Goal: Transaction & Acquisition: Purchase product/service

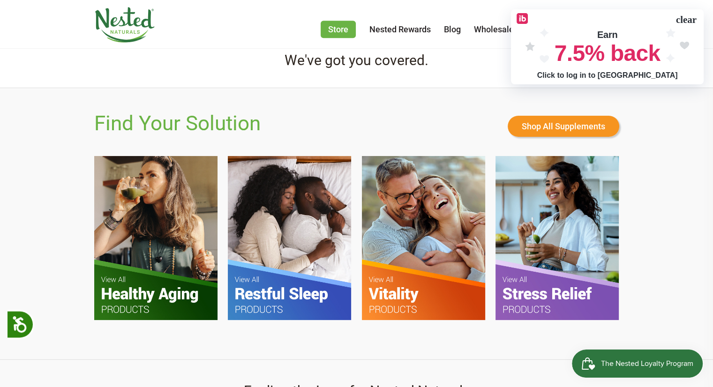
scroll to position [656, 0]
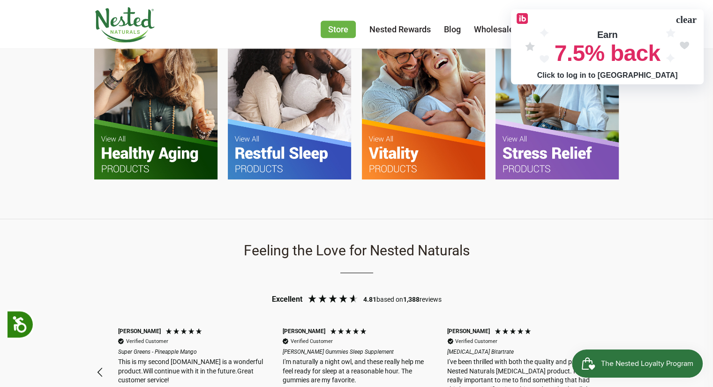
click at [238, 137] on img at bounding box center [289, 97] width 123 height 164
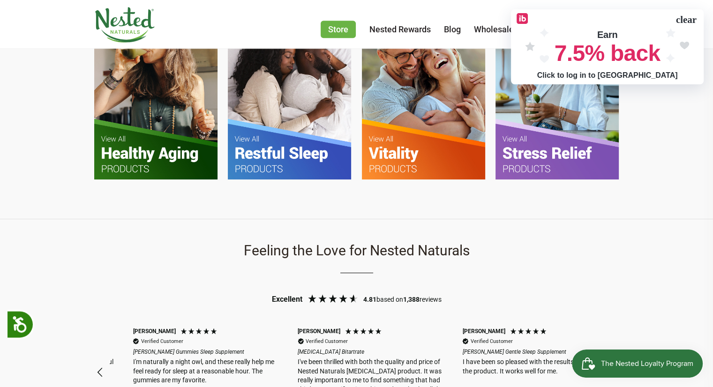
scroll to position [0, 165]
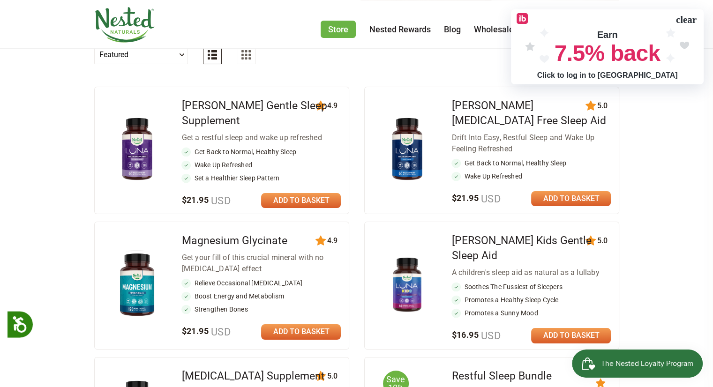
scroll to position [375, 0]
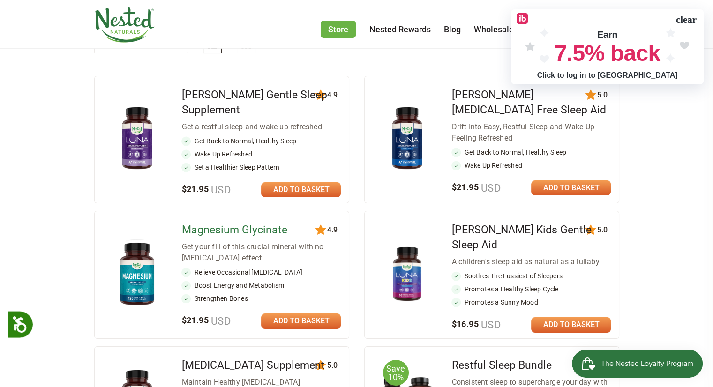
click at [229, 224] on link "Magnesium Glycinate" at bounding box center [233, 230] width 105 height 13
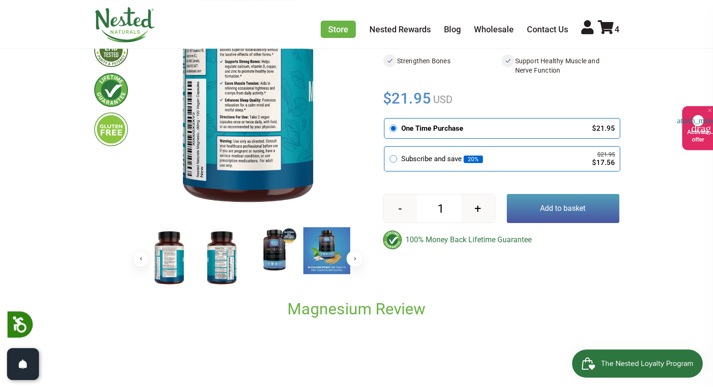
scroll to position [187, 0]
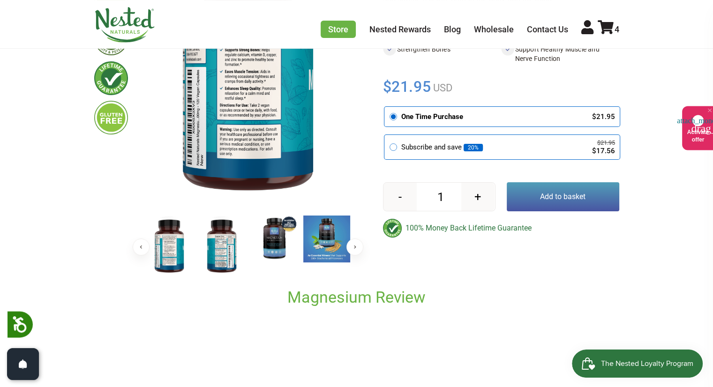
click at [277, 244] on img at bounding box center [274, 239] width 47 height 47
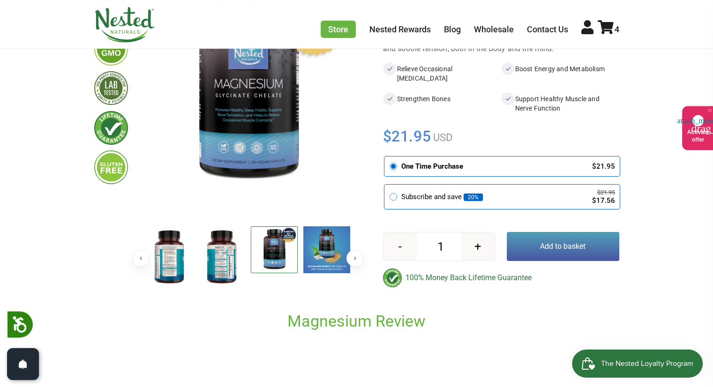
scroll to position [94, 0]
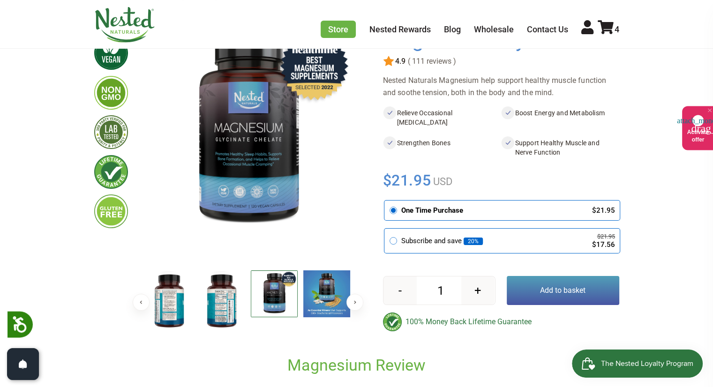
click at [474, 289] on button "+" at bounding box center [477, 291] width 33 height 28
click at [475, 287] on button "+" at bounding box center [477, 291] width 33 height 28
type input "4"
click at [563, 291] on button "Add to basket" at bounding box center [563, 290] width 112 height 29
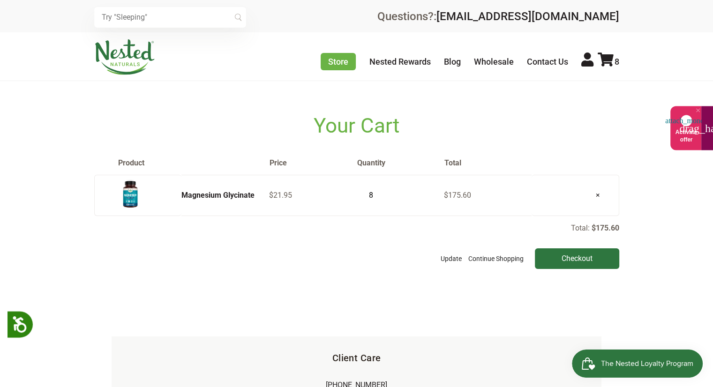
click at [685, 119] on span "attach_money" at bounding box center [686, 120] width 42 height 7
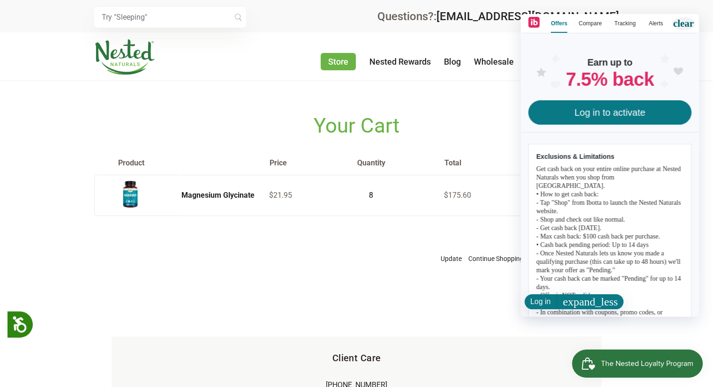
click at [691, 25] on span "clear" at bounding box center [683, 23] width 23 height 13
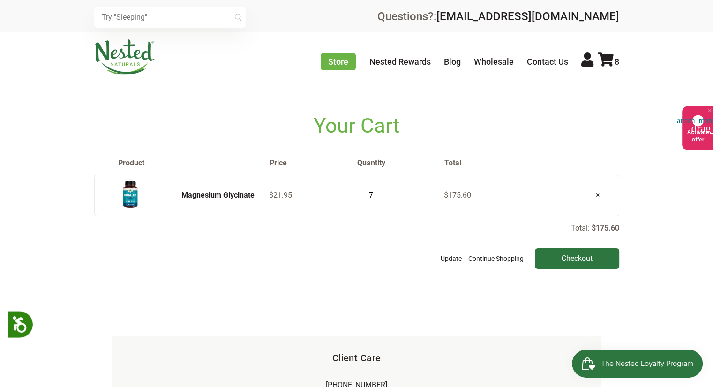
click at [376, 197] on input "7" at bounding box center [367, 195] width 23 height 13
click at [376, 197] on input "6" at bounding box center [367, 195] width 23 height 13
click at [376, 197] on input "5" at bounding box center [367, 195] width 23 height 13
type input "4"
click at [376, 197] on input "4" at bounding box center [367, 195] width 23 height 13
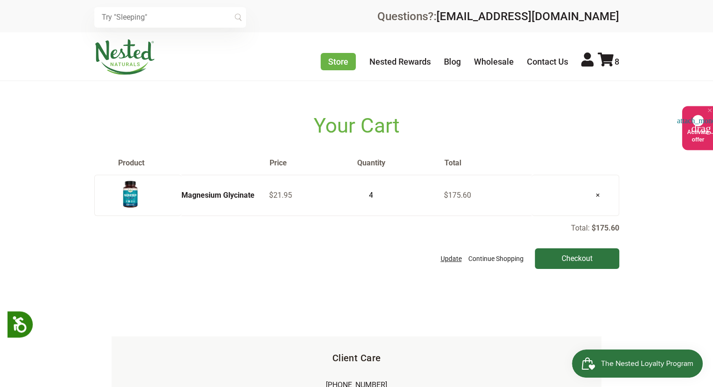
click at [450, 257] on button "Update" at bounding box center [451, 258] width 26 height 21
click at [149, 19] on input "text" at bounding box center [170, 17] width 152 height 21
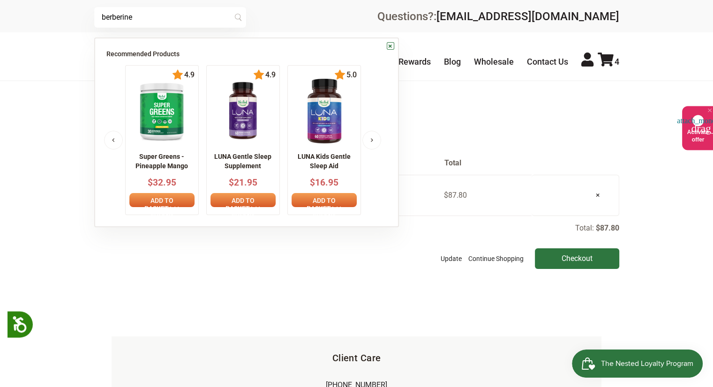
type input "berberine"
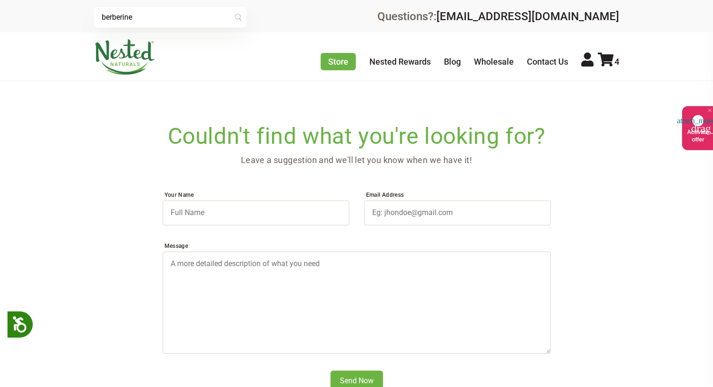
scroll to position [187, 0]
